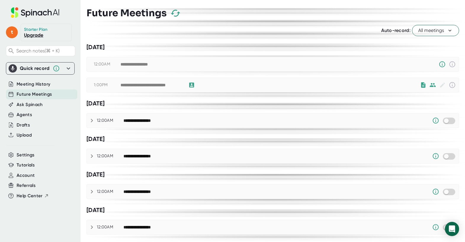
click at [357, 85] on div "**********" at bounding box center [269, 84] width 299 height 7
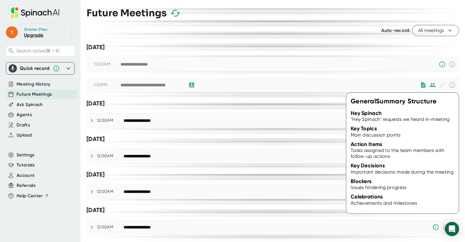
click at [421, 85] on icon at bounding box center [423, 84] width 4 height 5
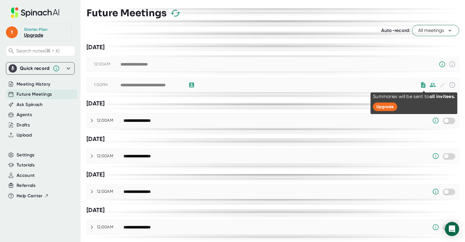
click at [429, 85] on icon at bounding box center [432, 85] width 7 height 7
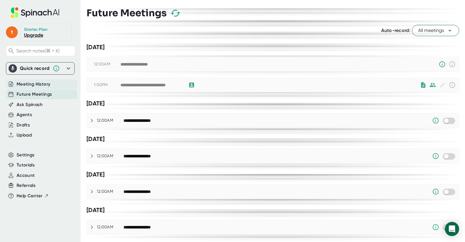
click at [41, 85] on span "Meeting History" at bounding box center [34, 84] width 34 height 7
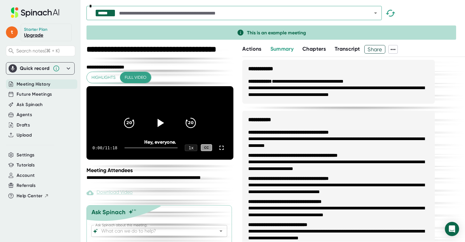
click at [250, 49] on span "Actions" at bounding box center [251, 49] width 19 height 7
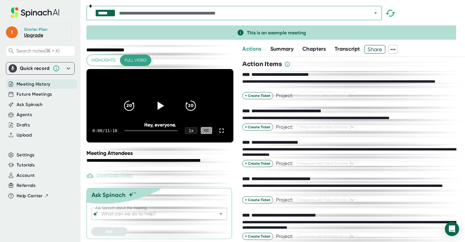
scroll to position [24, 0]
click at [22, 122] on div "Drafts" at bounding box center [23, 125] width 13 height 7
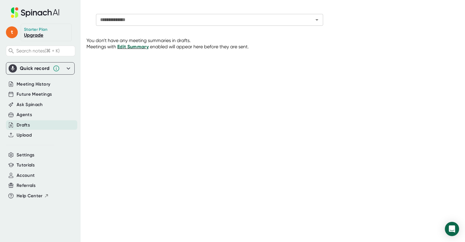
click at [135, 46] on span "Edit Summary" at bounding box center [132, 47] width 31 height 6
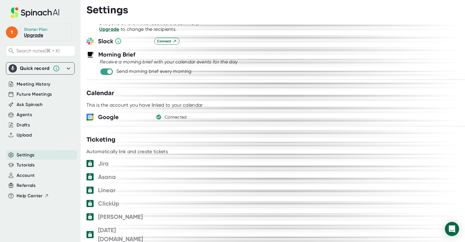
click at [64, 67] on div "Quick record" at bounding box center [40, 68] width 63 height 8
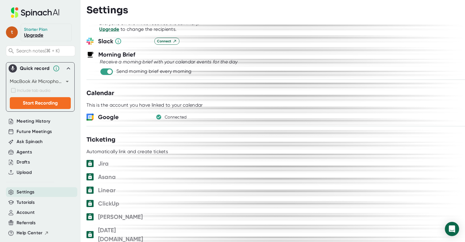
click at [14, 33] on span "t" at bounding box center [12, 32] width 12 height 12
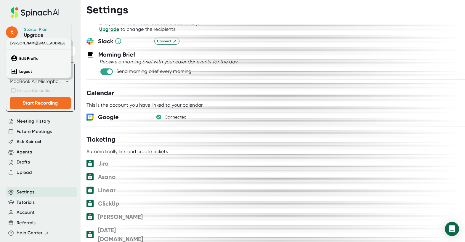
click at [32, 123] on div at bounding box center [232, 121] width 465 height 242
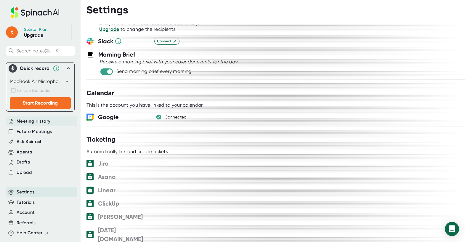
click at [33, 121] on span "Meeting History" at bounding box center [34, 121] width 34 height 7
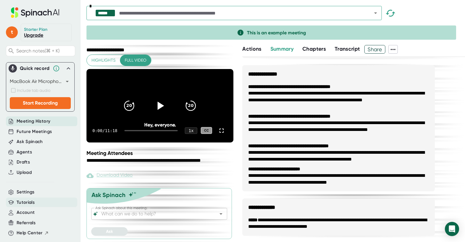
scroll to position [0, 0]
click at [20, 212] on span "Account" at bounding box center [26, 212] width 18 height 7
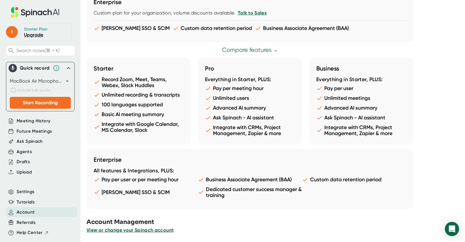
click at [128, 228] on span "View or change your Spinach account" at bounding box center [129, 230] width 87 height 6
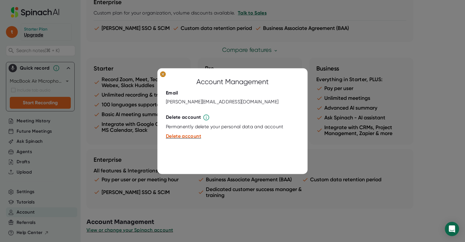
click at [163, 74] on icon at bounding box center [163, 74] width 3 height 3
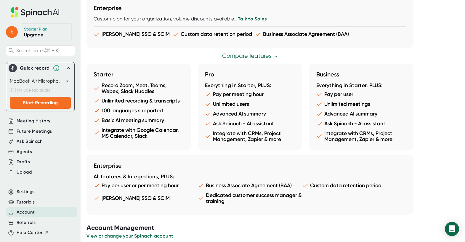
click at [33, 13] on icon at bounding box center [35, 12] width 79 height 10
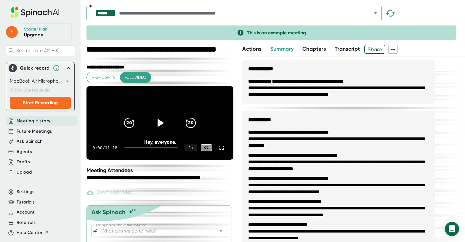
click at [141, 14] on input "text" at bounding box center [240, 13] width 244 height 8
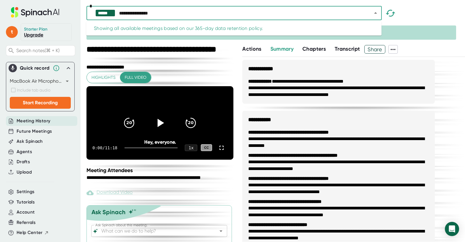
type input "**********"
click at [391, 12] on icon "button" at bounding box center [390, 13] width 10 height 10
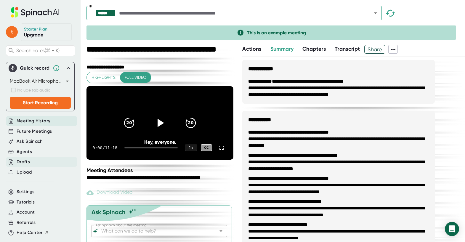
click at [46, 159] on div "Drafts" at bounding box center [41, 162] width 71 height 10
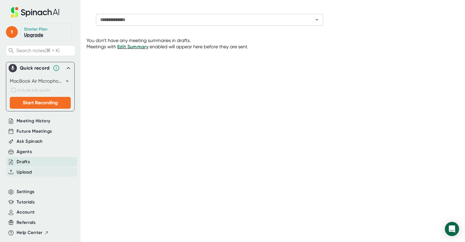
click at [25, 170] on span "Upload" at bounding box center [24, 172] width 15 height 7
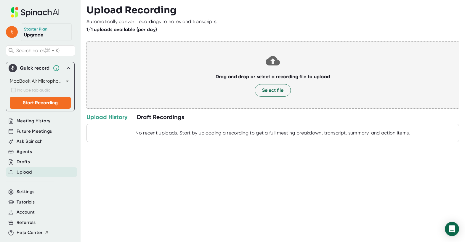
scroll to position [0, 0]
click at [102, 116] on div "Upload History" at bounding box center [106, 117] width 41 height 8
click at [157, 117] on div "Draft Recordings" at bounding box center [160, 117] width 47 height 8
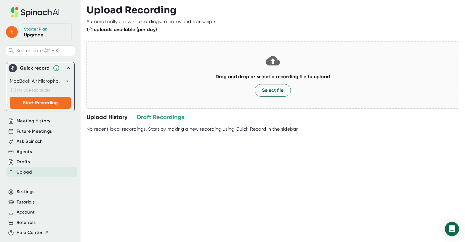
scroll to position [0, 0]
click at [25, 160] on div "Drafts" at bounding box center [23, 161] width 13 height 7
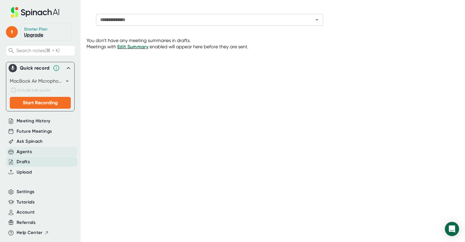
click at [25, 152] on div "Agents" at bounding box center [24, 151] width 15 height 7
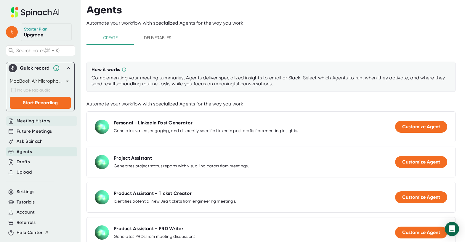
click at [31, 121] on span "Meeting History" at bounding box center [34, 120] width 34 height 7
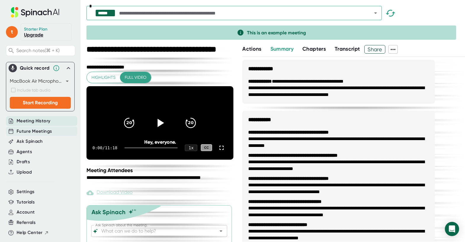
click at [28, 132] on span "Future Meetings" at bounding box center [34, 131] width 35 height 7
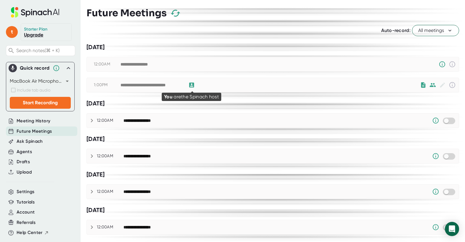
scroll to position [0, 0]
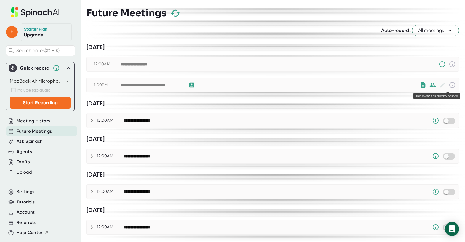
click at [449, 85] on icon at bounding box center [452, 85] width 6 height 6
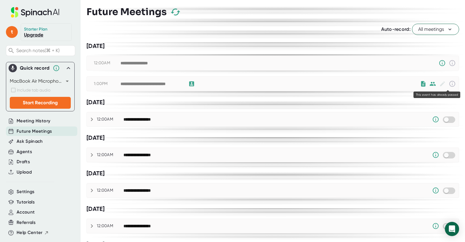
scroll to position [0, 0]
click at [439, 84] on icon at bounding box center [442, 83] width 7 height 7
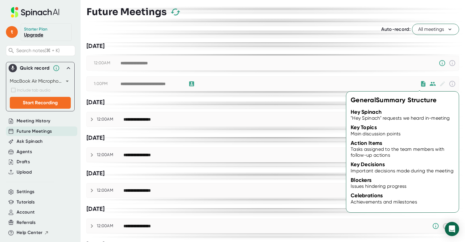
click at [421, 86] on icon at bounding box center [423, 83] width 4 height 5
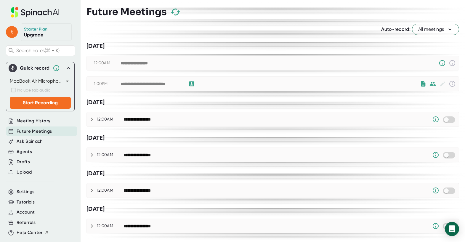
click at [264, 85] on div "**********" at bounding box center [269, 83] width 299 height 7
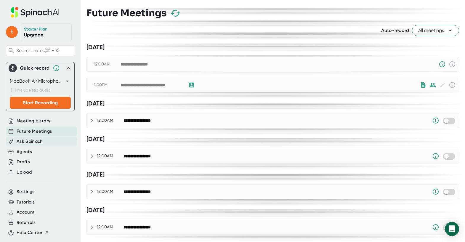
click at [19, 141] on span "Ask Spinach" at bounding box center [30, 141] width 26 height 7
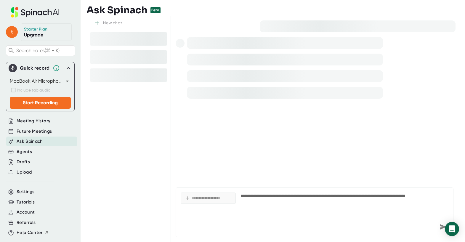
type textarea "x"
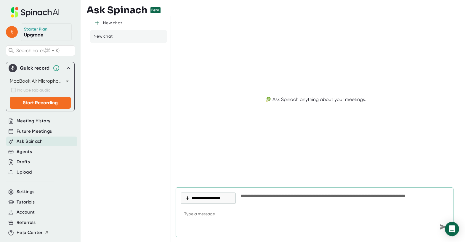
type textarea "w"
type textarea "x"
type textarea "wh"
type textarea "x"
type textarea "whe"
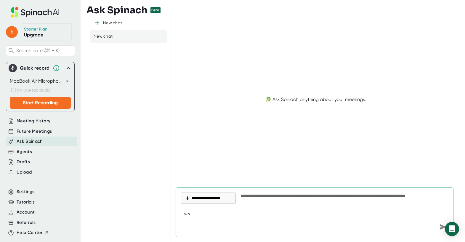
type textarea "x"
type textarea "wher"
type textarea "x"
type textarea "where"
type textarea "x"
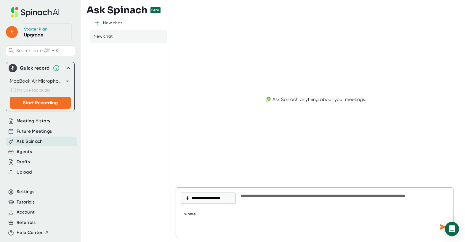
type textarea "where"
type textarea "x"
type textarea "where d"
type textarea "x"
type textarea "where do"
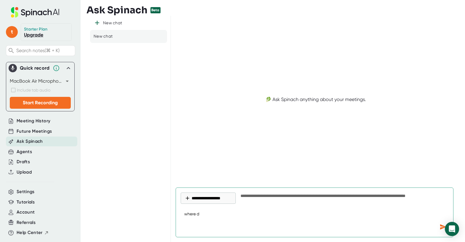
type textarea "x"
type textarea "where do"
type textarea "x"
type textarea "where do I"
type textarea "x"
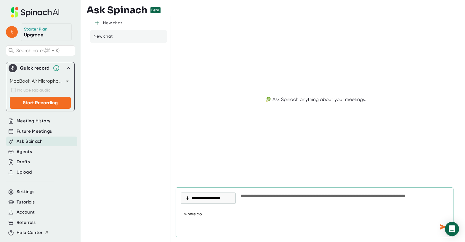
type textarea "where do I"
type textarea "x"
type textarea "where do I f"
type textarea "x"
type textarea "where do I fi"
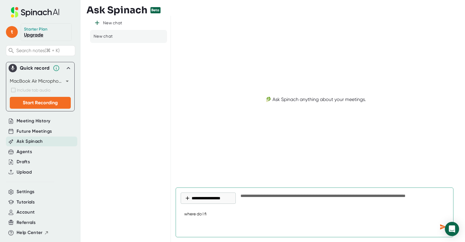
type textarea "x"
type textarea "where do I fin"
type textarea "x"
type textarea "where do I find"
type textarea "x"
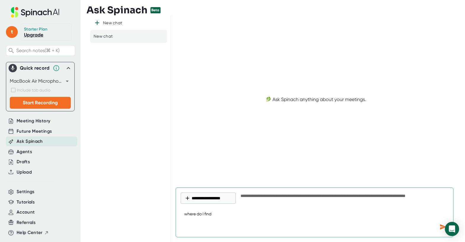
type textarea "where do I find"
type textarea "x"
type textarea "where do I find t"
type textarea "x"
type textarea "where do I find th"
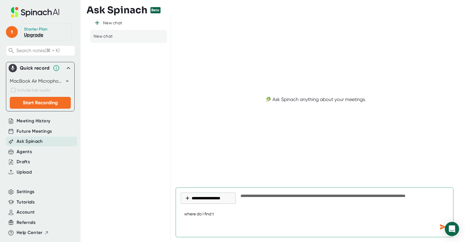
type textarea "x"
type textarea "where do I find the"
type textarea "x"
type textarea "where do I find the"
type textarea "x"
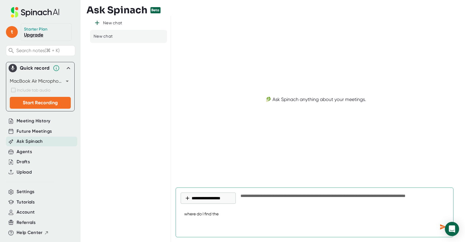
type textarea "where do I find the t"
type textarea "x"
type textarea "where do I find the tr"
type textarea "x"
type textarea "where do I find the tra"
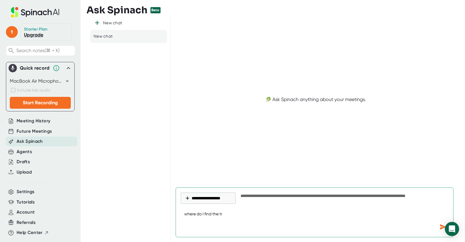
type textarea "x"
type textarea "where do I find the [PERSON_NAME]"
type textarea "x"
type textarea "where do I find the trans"
type textarea "x"
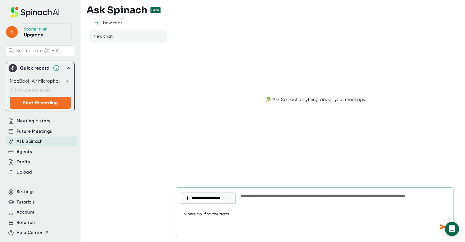
type textarea "where do I find the transc"
type textarea "x"
type textarea "where do I find the transcr"
type textarea "x"
type textarea "where do I find the transcri"
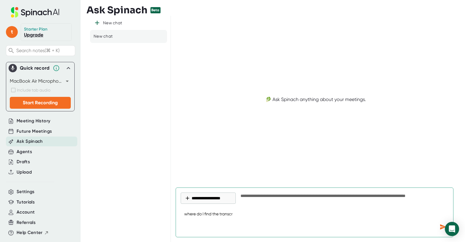
type textarea "x"
type textarea "where do I find the transcrip"
type textarea "x"
type textarea "where do I find the transcript"
type textarea "x"
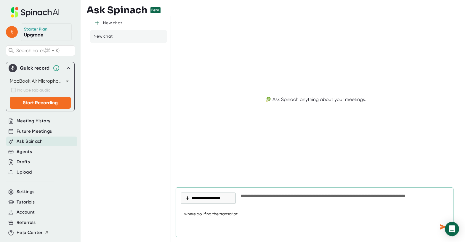
type textarea "where do I find the transcripts"
type textarea "x"
type textarea "where do I find the transcripts"
type textarea "x"
type textarea "where do I find the transcripts f"
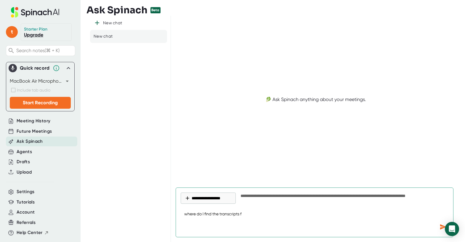
type textarea "x"
type textarea "where do I find the transcripts fr"
type textarea "x"
type textarea "where do I find the transcripts fro"
type textarea "x"
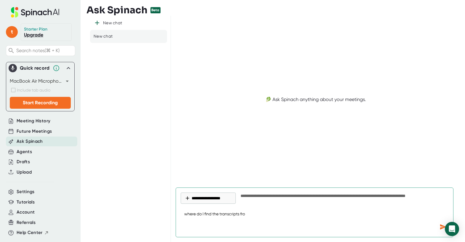
type textarea "where do I find the transcripts from"
type textarea "x"
type textarea "where do I find the transcripts from"
type textarea "x"
type textarea "where do I find the transcripts from t"
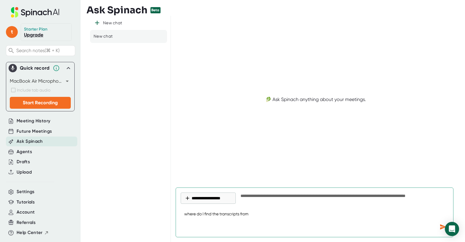
type textarea "x"
type textarea "where do I find the transcripts from th"
type textarea "x"
type textarea "where do I find the transcripts from the"
type textarea "x"
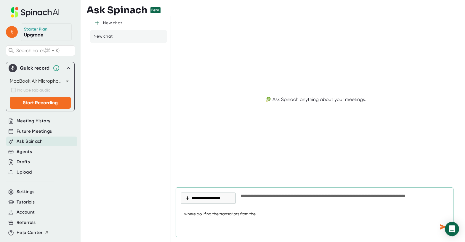
type textarea "where do I find the transcripts from the"
type textarea "x"
type textarea "where do I find the transcripts from the m"
type textarea "x"
type textarea "where do I find the transcripts from the me"
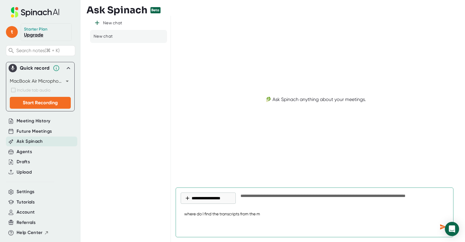
type textarea "x"
type textarea "where do I find the transcripts from the mee"
type textarea "x"
type textarea "where do I find the transcripts from the meei"
type textarea "x"
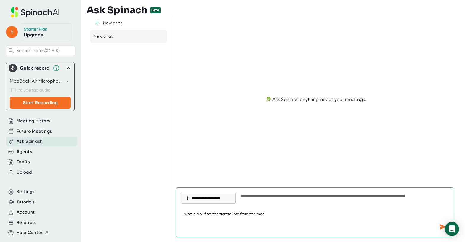
type textarea "where do I find the transcripts from the mee"
type textarea "x"
type textarea "where do I find the transcripts from the meet"
type textarea "x"
type textarea "where do I find the transcripts from the meeti"
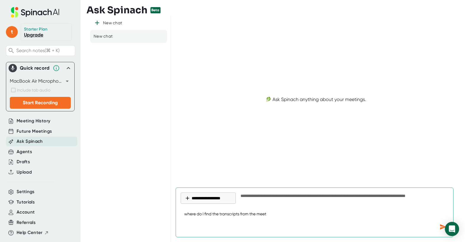
type textarea "x"
type textarea "where do I find the transcripts from the meetin"
type textarea "x"
type textarea "where do I find the transcripts from the meeting"
type textarea "x"
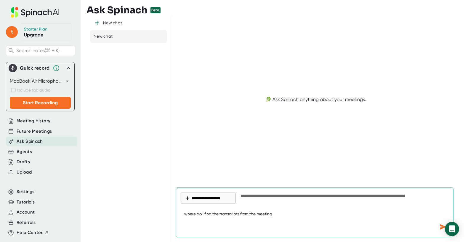
type textarea "where do I find the transcripts from the meetings"
type textarea "x"
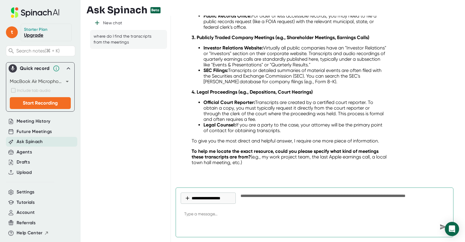
scroll to position [271, 0]
click at [30, 229] on span "Help Center" at bounding box center [30, 232] width 26 height 7
type textarea "x"
click at [28, 13] on icon at bounding box center [28, 14] width 5 height 6
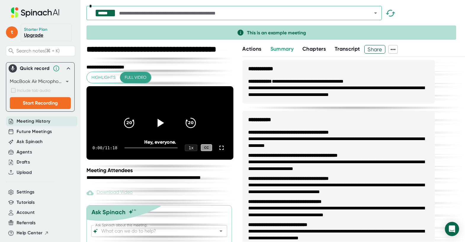
click at [37, 14] on icon at bounding box center [39, 13] width 5 height 5
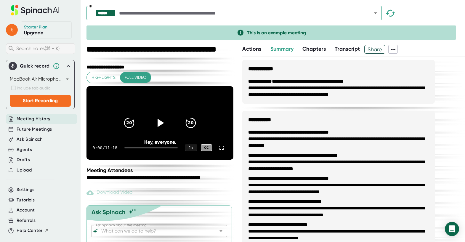
scroll to position [0, 1]
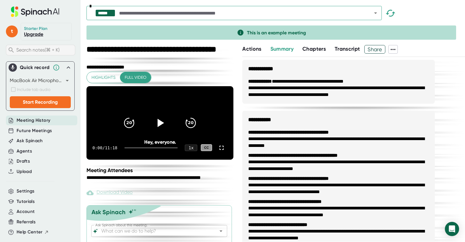
click at [33, 47] on span "Search notes (⌘ + K)" at bounding box center [37, 50] width 43 height 6
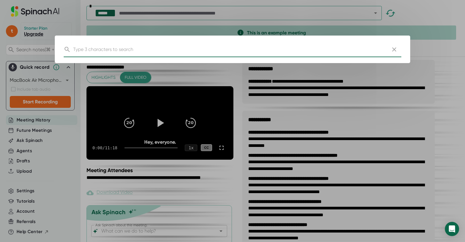
scroll to position [0, 0]
type input "s"
type input "dashboard"
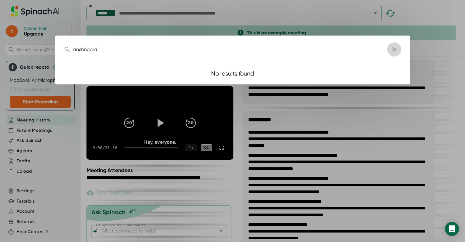
click at [397, 49] on button "button" at bounding box center [394, 49] width 14 height 14
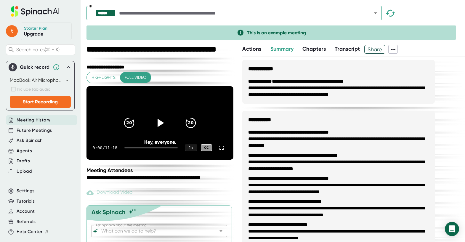
scroll to position [1, 0]
click at [67, 67] on icon at bounding box center [69, 67] width 4 height 2
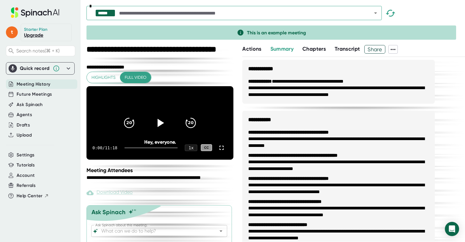
scroll to position [0, 0]
click at [27, 172] on span "Account" at bounding box center [26, 175] width 18 height 7
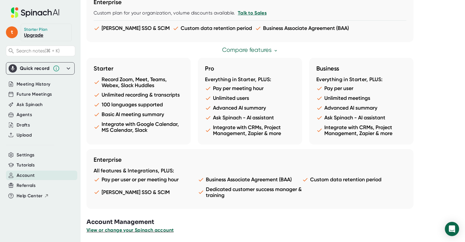
click at [141, 230] on span "View or change your Spinach account" at bounding box center [129, 230] width 87 height 6
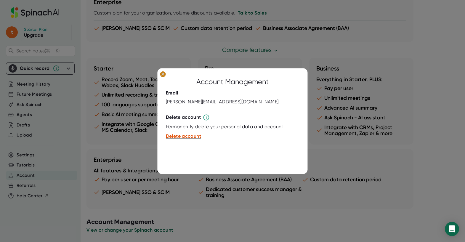
click at [163, 75] on ellipse at bounding box center [163, 74] width 6 height 6
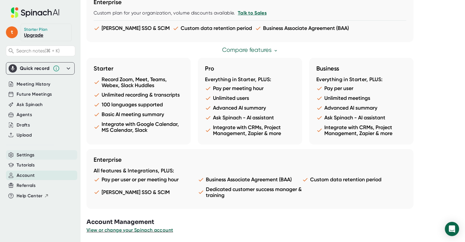
click at [25, 154] on span "Settings" at bounding box center [26, 154] width 18 height 7
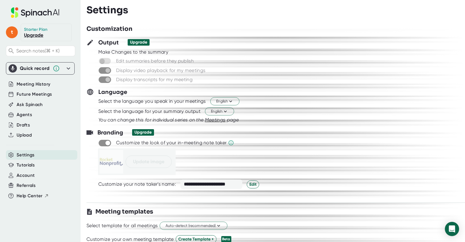
click at [101, 60] on span at bounding box center [105, 61] width 12 height 7
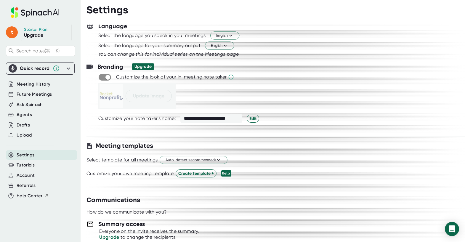
scroll to position [69, 0]
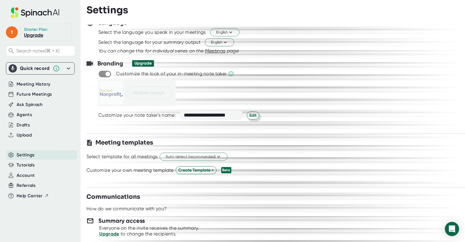
click at [251, 116] on span "Edit" at bounding box center [252, 115] width 7 height 6
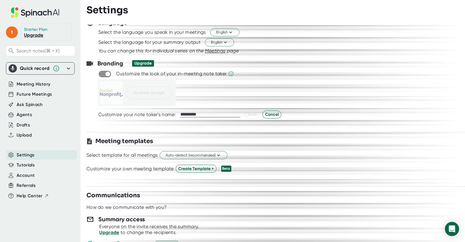
scroll to position [0, 0]
click at [311, 120] on div at bounding box center [275, 120] width 378 height 4
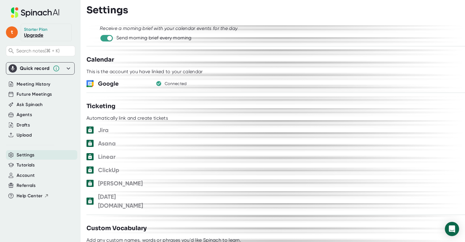
scroll to position [269, 0]
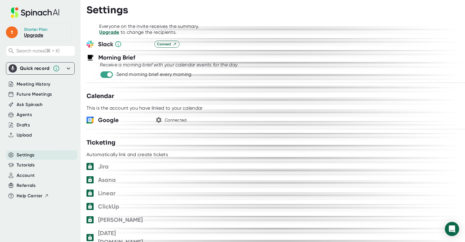
click at [159, 119] on icon "button" at bounding box center [158, 119] width 7 height 7
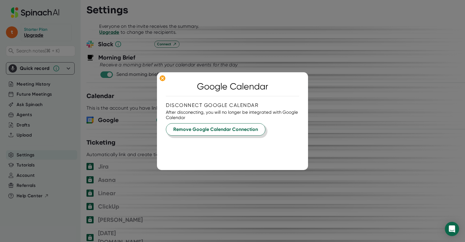
click at [237, 133] on span "Remove Google Calendar Connection" at bounding box center [215, 129] width 85 height 7
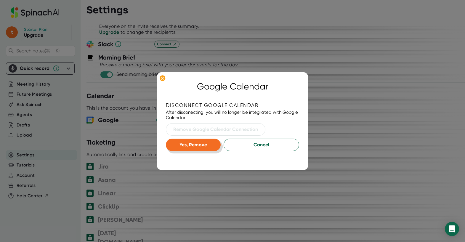
click at [197, 145] on span "Yes, Remove" at bounding box center [193, 145] width 28 height 6
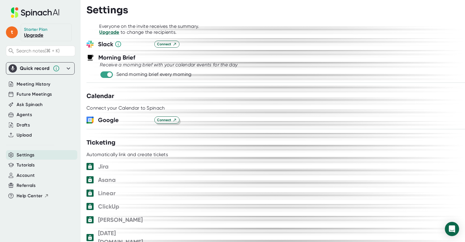
click at [158, 119] on span "Connect" at bounding box center [167, 119] width 20 height 5
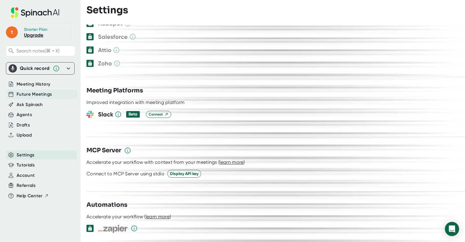
scroll to position [0, 1]
click at [31, 93] on span "Future Meetings" at bounding box center [34, 94] width 35 height 7
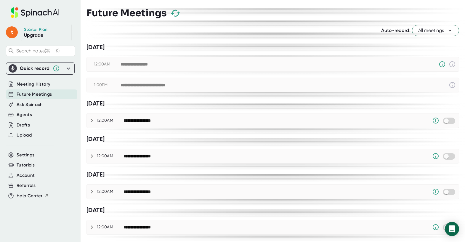
scroll to position [0, 0]
click at [154, 86] on div "**********" at bounding box center [151, 85] width 62 height 5
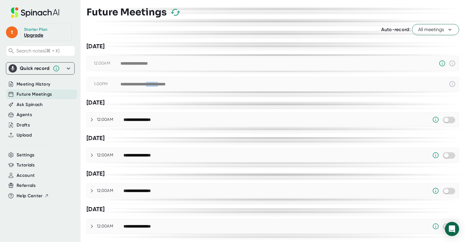
click at [154, 86] on div "**********" at bounding box center [151, 84] width 62 height 5
click at [448, 83] on icon at bounding box center [451, 83] width 7 height 7
click at [448, 84] on icon at bounding box center [451, 83] width 7 height 7
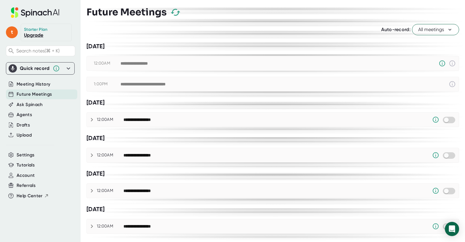
click at [435, 33] on span "All meetings" at bounding box center [435, 29] width 35 height 7
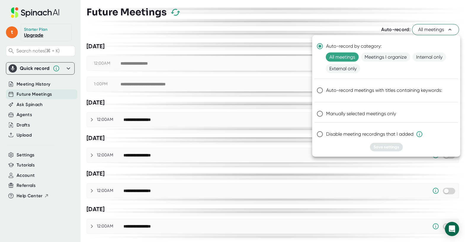
click at [302, 24] on div at bounding box center [232, 121] width 465 height 242
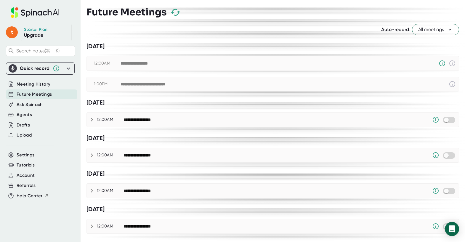
click at [139, 118] on div "**********" at bounding box center [142, 119] width 39 height 5
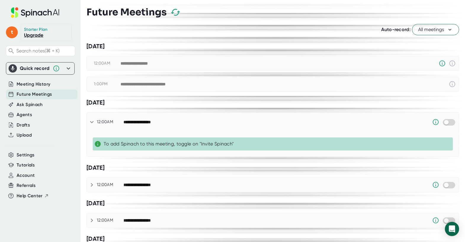
click at [230, 167] on div "[DATE]" at bounding box center [272, 167] width 372 height 7
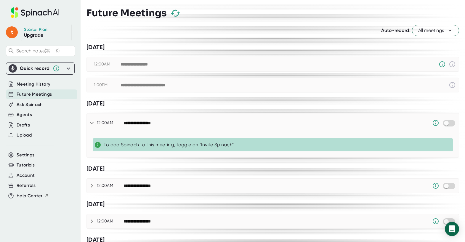
click at [224, 83] on div "**********" at bounding box center [284, 84] width 328 height 7
click at [448, 84] on icon at bounding box center [451, 84] width 7 height 7
click at [449, 84] on icon at bounding box center [452, 85] width 6 height 6
click at [444, 124] on input "checkbox" at bounding box center [445, 122] width 17 height 5
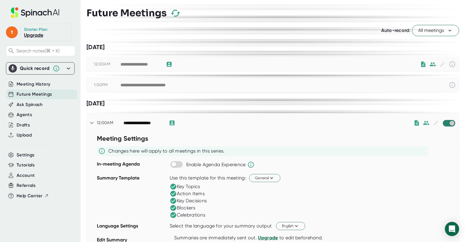
click at [445, 123] on input "checkbox" at bounding box center [451, 122] width 17 height 5
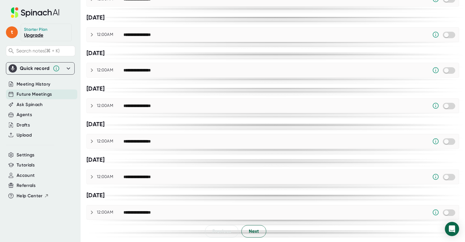
scroll to position [541, 0]
click at [253, 234] on span "Next" at bounding box center [254, 231] width 10 height 7
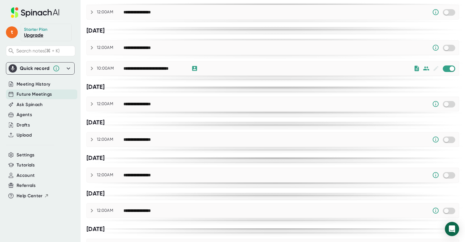
scroll to position [82, 0]
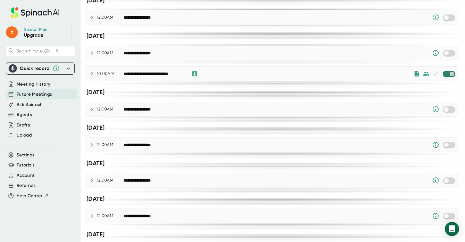
click at [447, 74] on input "checkbox" at bounding box center [451, 73] width 17 height 5
click at [447, 74] on input "checkbox" at bounding box center [445, 73] width 17 height 5
